Goal: Information Seeking & Learning: Learn about a topic

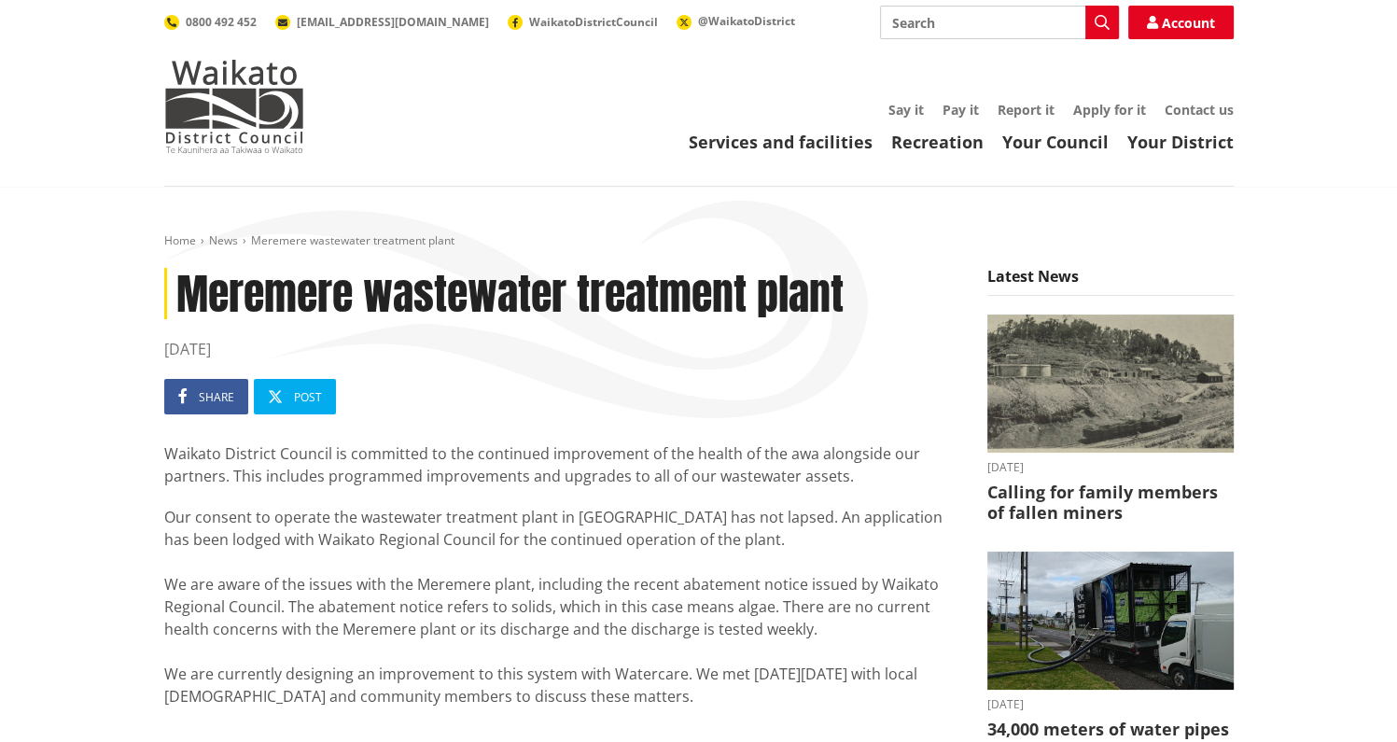
scroll to position [225, 0]
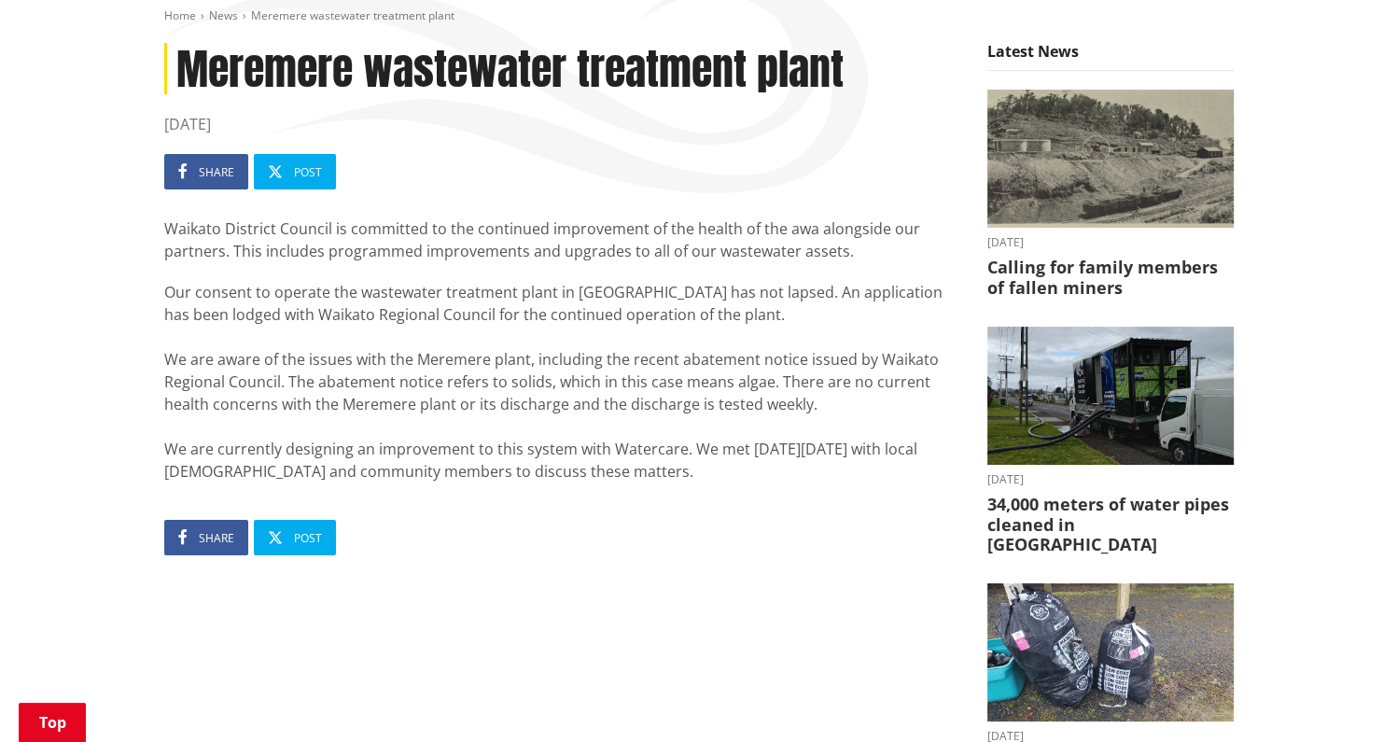
click at [295, 331] on p "Our consent to operate the wastewater treatment plant in [GEOGRAPHIC_DATA] has …" at bounding box center [561, 382] width 795 height 202
click at [374, 365] on p "Our consent to operate the wastewater treatment plant in [GEOGRAPHIC_DATA] has …" at bounding box center [561, 382] width 795 height 202
drag, startPoint x: 388, startPoint y: 364, endPoint x: 485, endPoint y: 362, distance: 97.1
click at [485, 362] on p "Our consent to operate the wastewater treatment plant in [GEOGRAPHIC_DATA] has …" at bounding box center [561, 382] width 795 height 202
drag, startPoint x: 485, startPoint y: 362, endPoint x: 505, endPoint y: 362, distance: 19.6
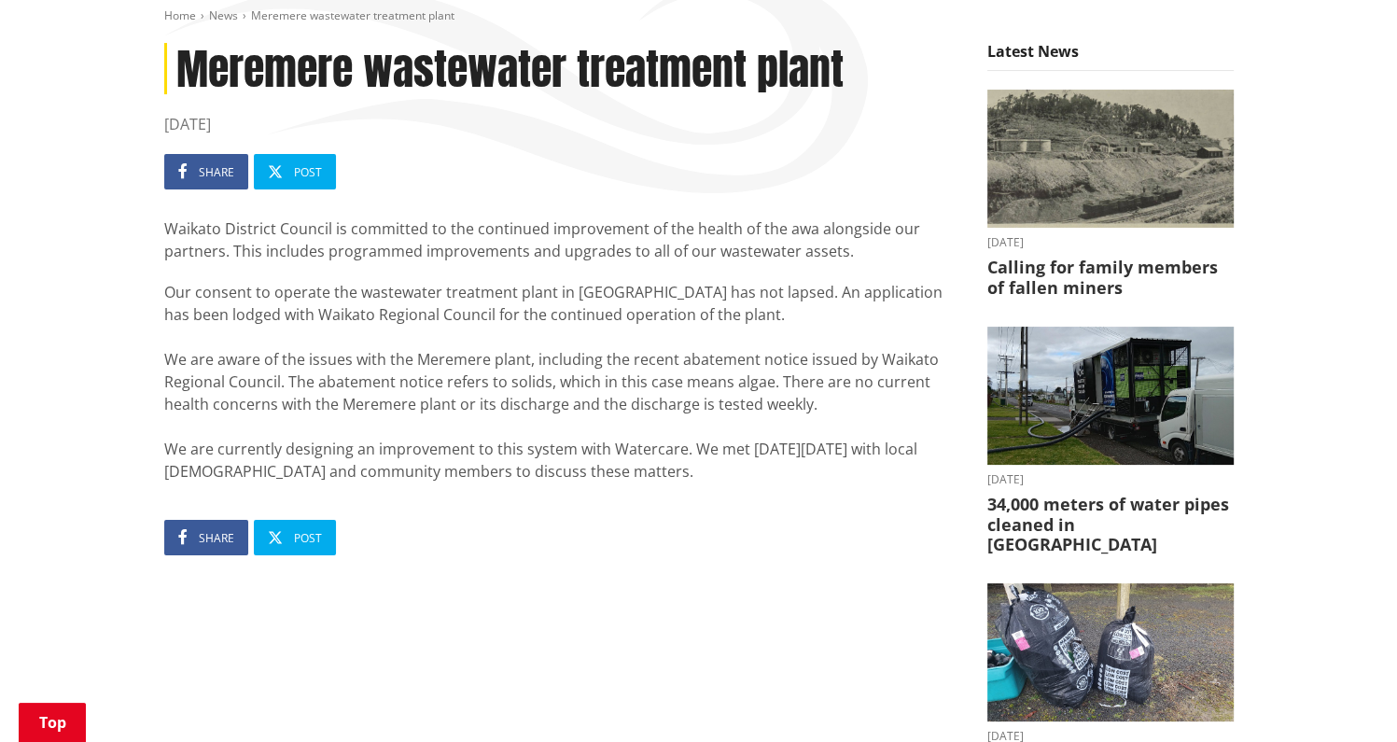
click at [504, 362] on p "Our consent to operate the wastewater treatment plant in [GEOGRAPHIC_DATA] has …" at bounding box center [561, 382] width 795 height 202
drag, startPoint x: 288, startPoint y: 376, endPoint x: 475, endPoint y: 374, distance: 186.7
click at [475, 374] on p "Our consent to operate the wastewater treatment plant in [GEOGRAPHIC_DATA] has …" at bounding box center [561, 382] width 795 height 202
drag, startPoint x: 618, startPoint y: 374, endPoint x: 742, endPoint y: 374, distance: 124.1
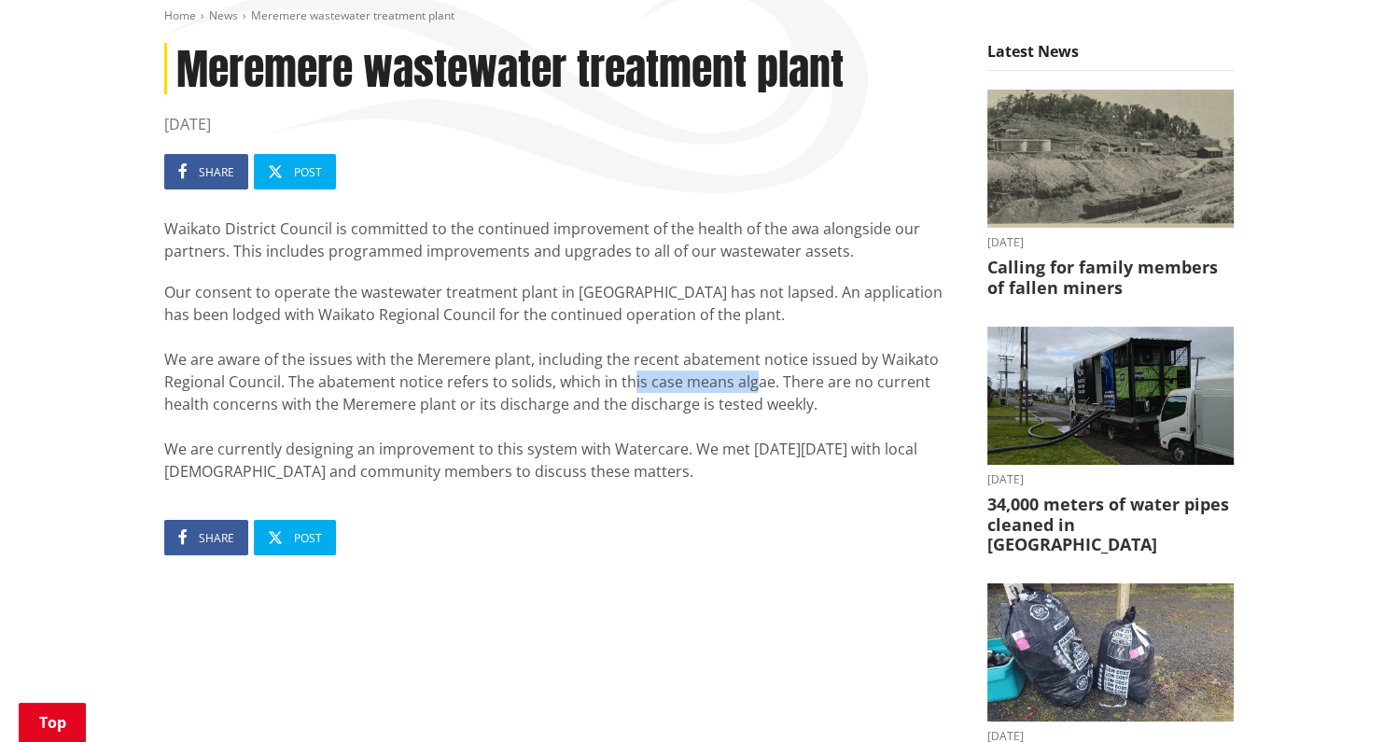
click at [742, 374] on p "Our consent to operate the wastewater treatment plant in [GEOGRAPHIC_DATA] has …" at bounding box center [561, 382] width 795 height 202
click at [878, 362] on p "Our consent to operate the wastewater treatment plant in [GEOGRAPHIC_DATA] has …" at bounding box center [561, 382] width 795 height 202
drag, startPoint x: 802, startPoint y: 410, endPoint x: 296, endPoint y: 410, distance: 505.9
click at [296, 410] on p "Our consent to operate the wastewater treatment plant in [GEOGRAPHIC_DATA] has …" at bounding box center [561, 382] width 795 height 202
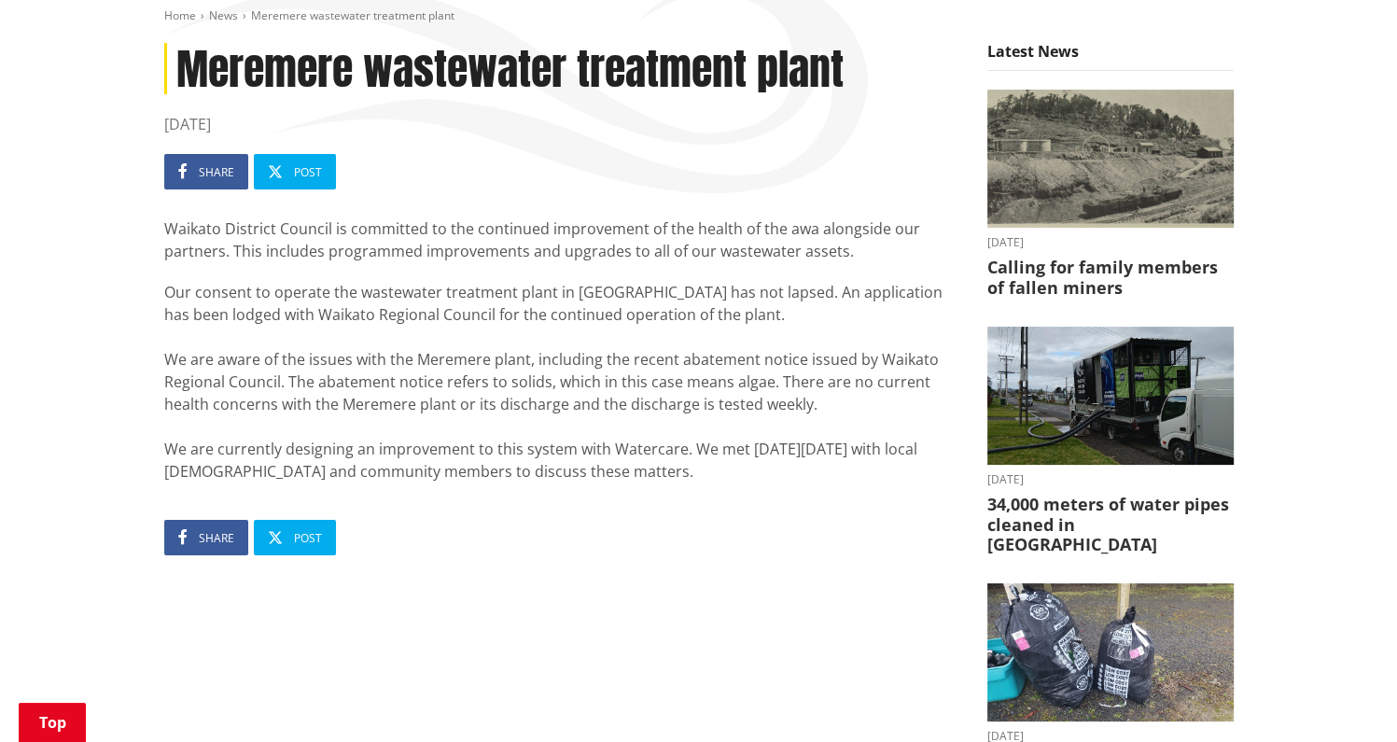
click at [296, 410] on p "Our consent to operate the wastewater treatment plant in [GEOGRAPHIC_DATA] has …" at bounding box center [561, 382] width 795 height 202
click at [265, 395] on p "Our consent to operate the wastewater treatment plant in [GEOGRAPHIC_DATA] has …" at bounding box center [561, 382] width 795 height 202
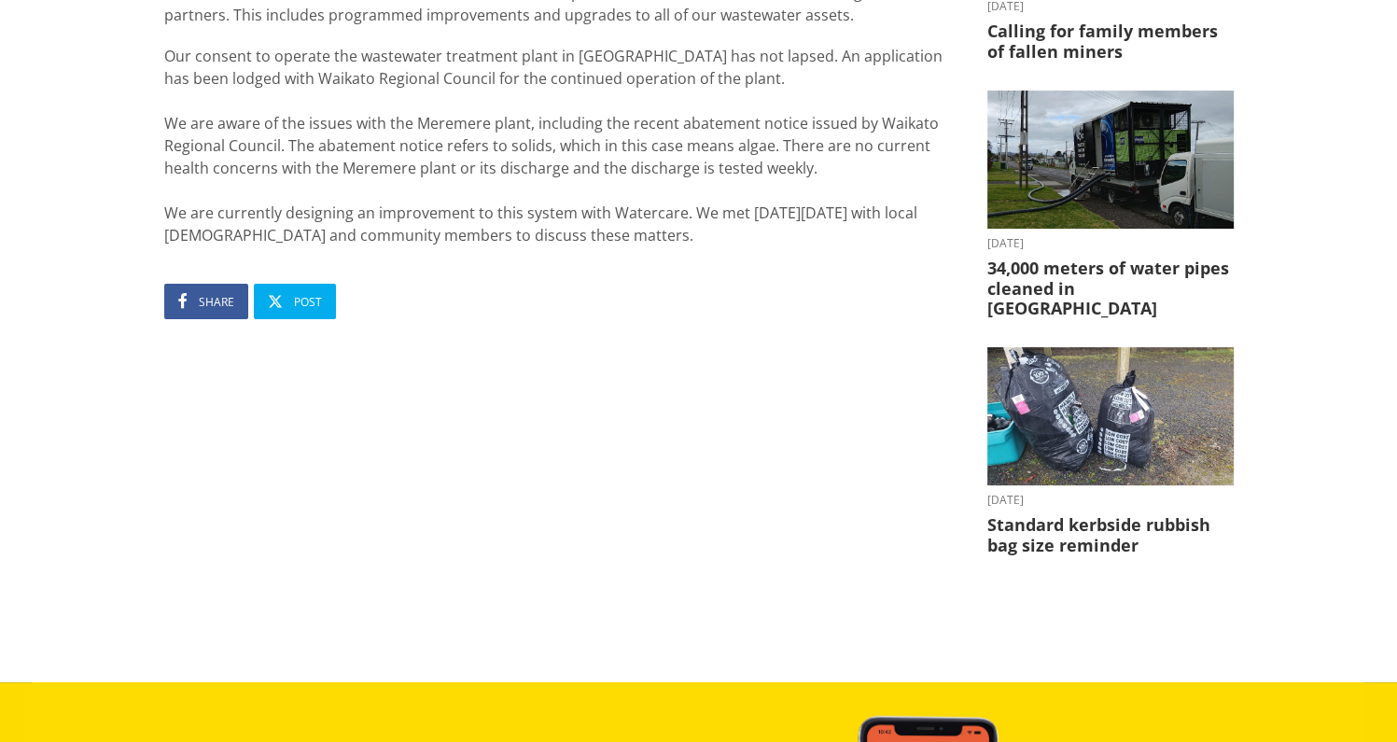
scroll to position [132, 0]
